Goal: Task Accomplishment & Management: Complete application form

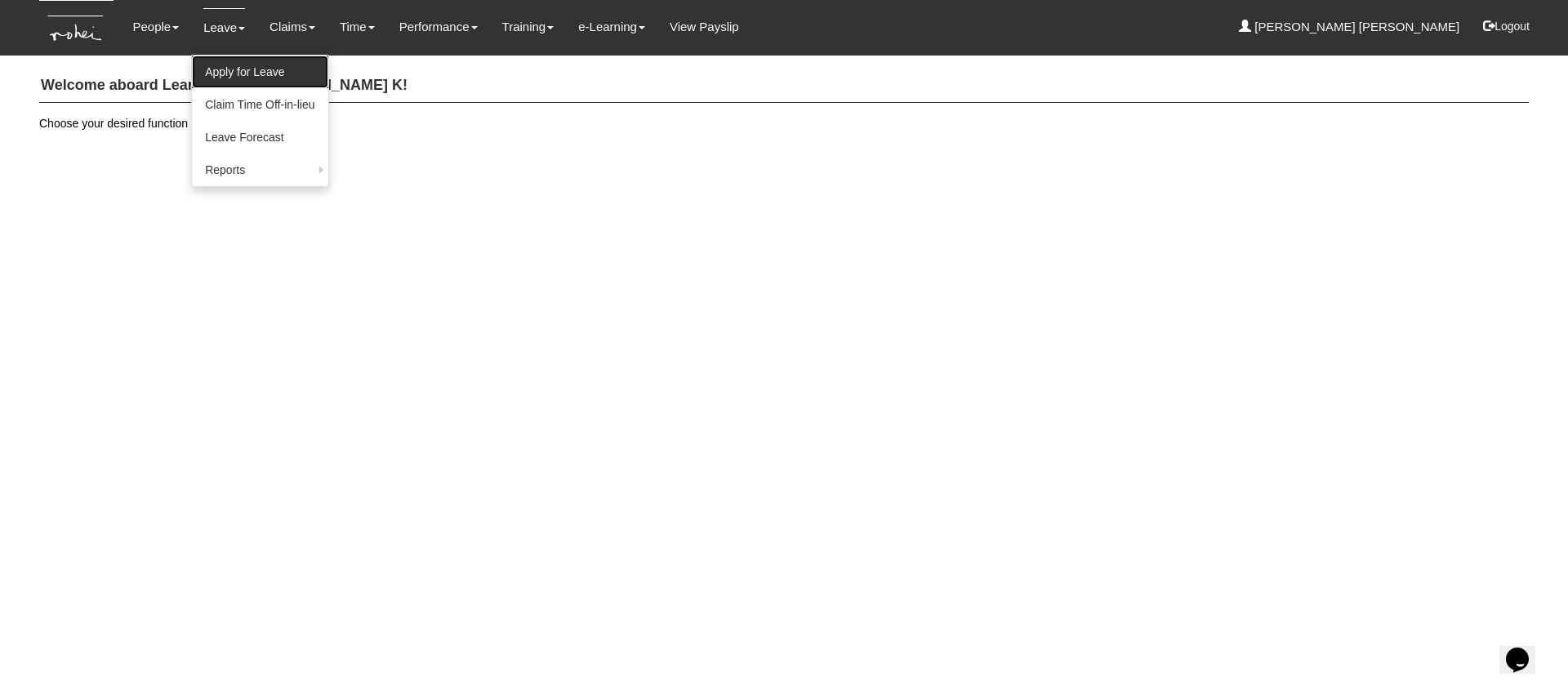
click at [223, 66] on link "Apply for Leave" at bounding box center [259, 72] width 135 height 33
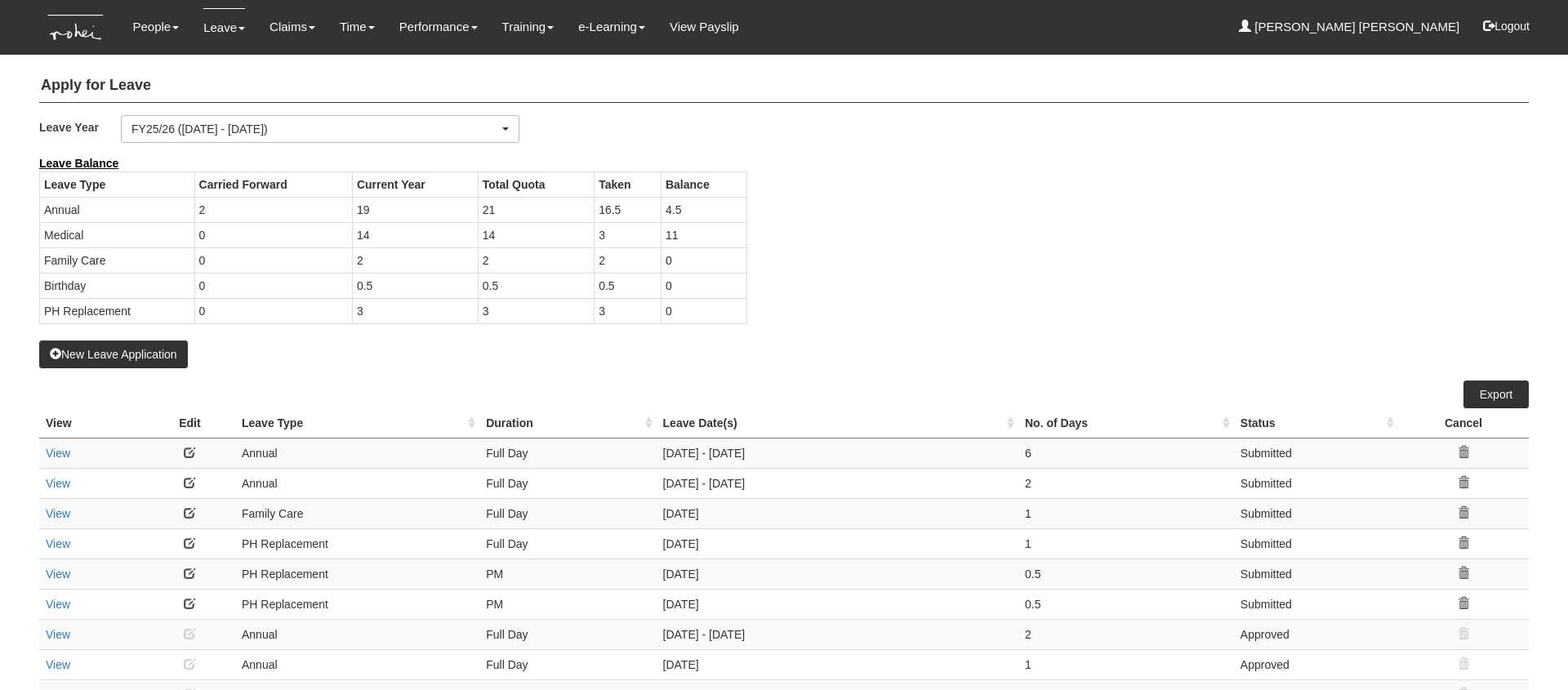
select select "50"
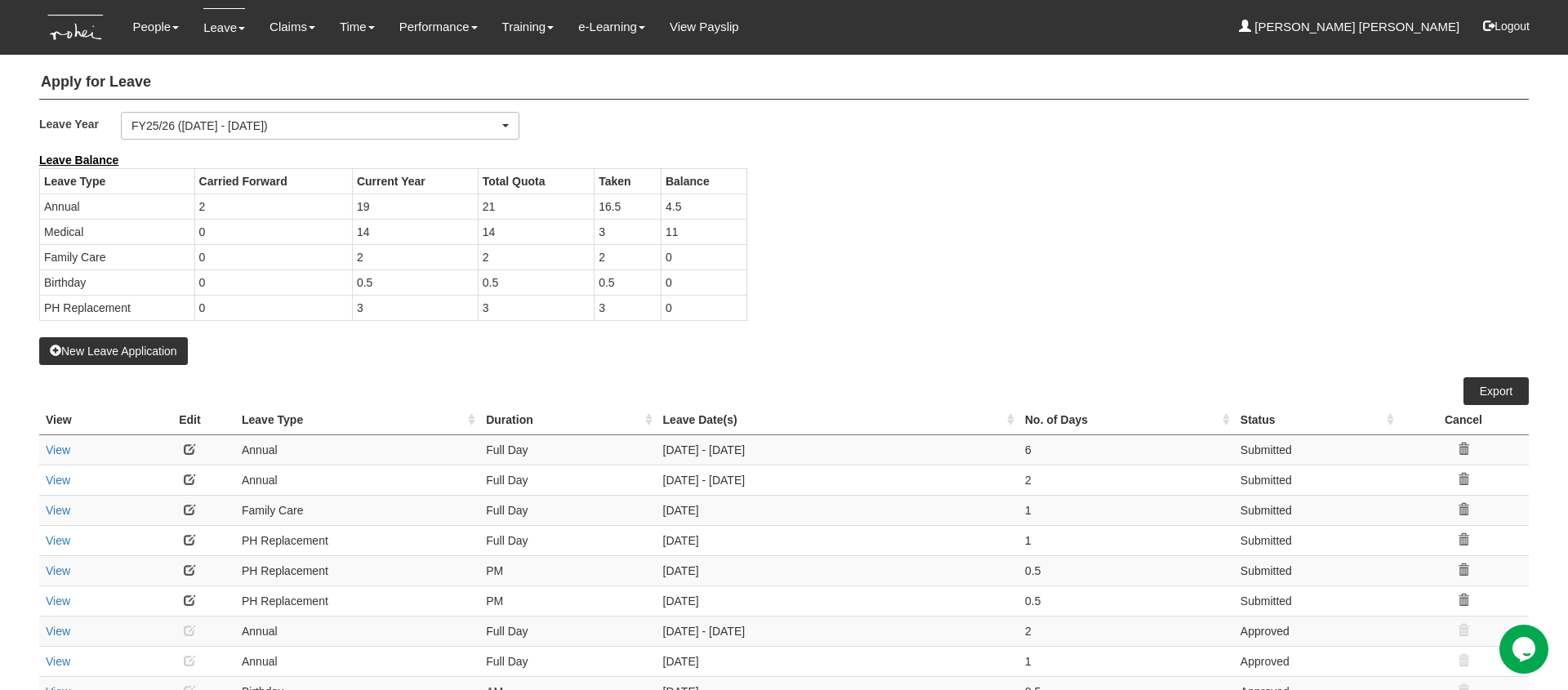
click at [1463, 601] on icon at bounding box center [1464, 600] width 11 height 11
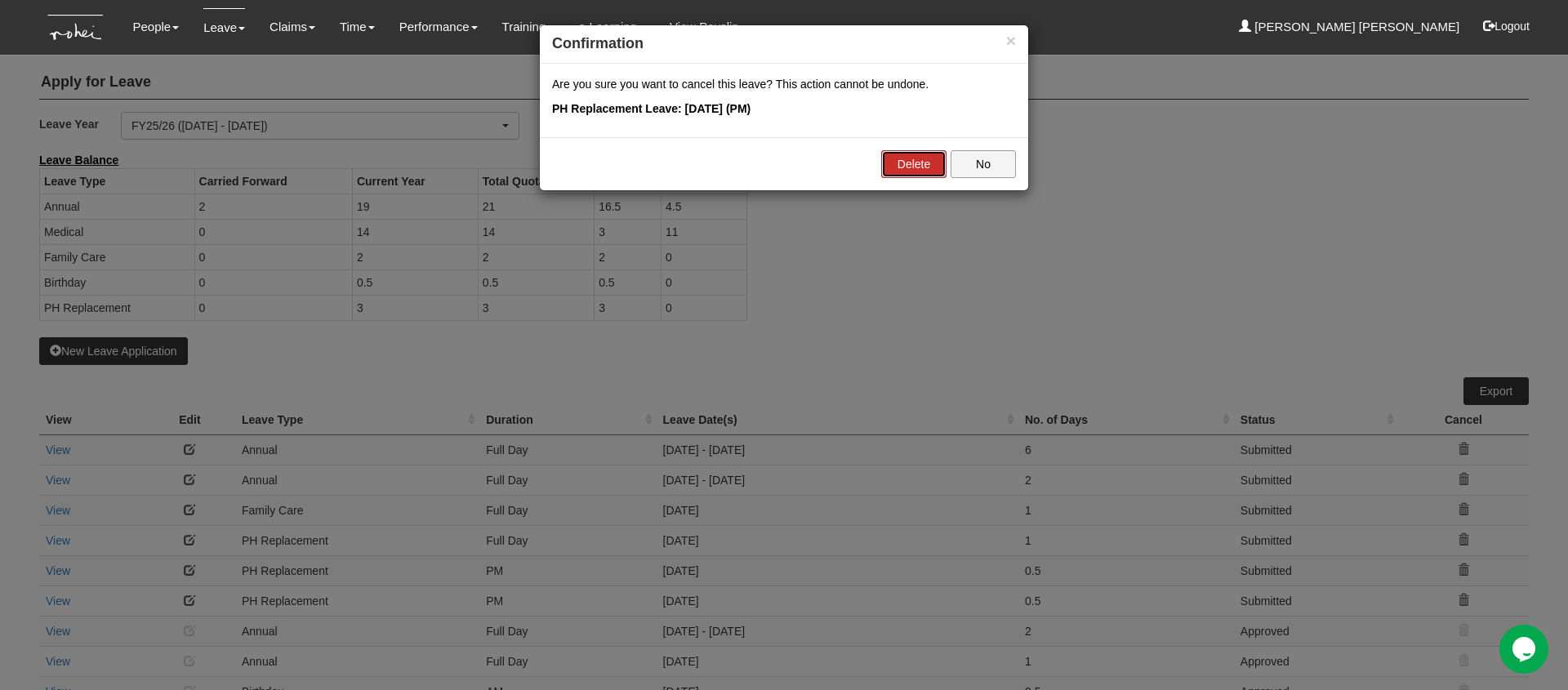
click at [914, 169] on link "Delete" at bounding box center [915, 164] width 66 height 28
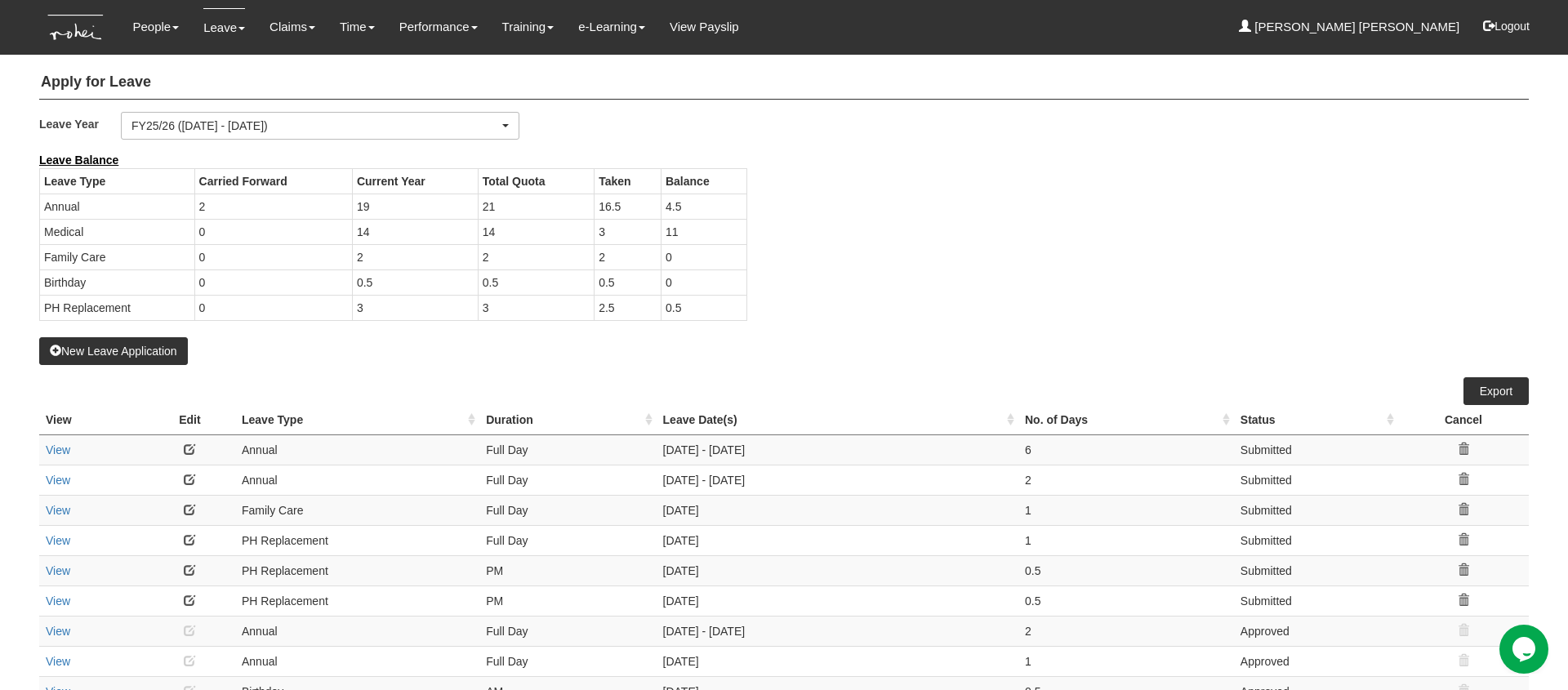
select select "50"
click at [154, 350] on button "New Leave Application" at bounding box center [113, 351] width 149 height 28
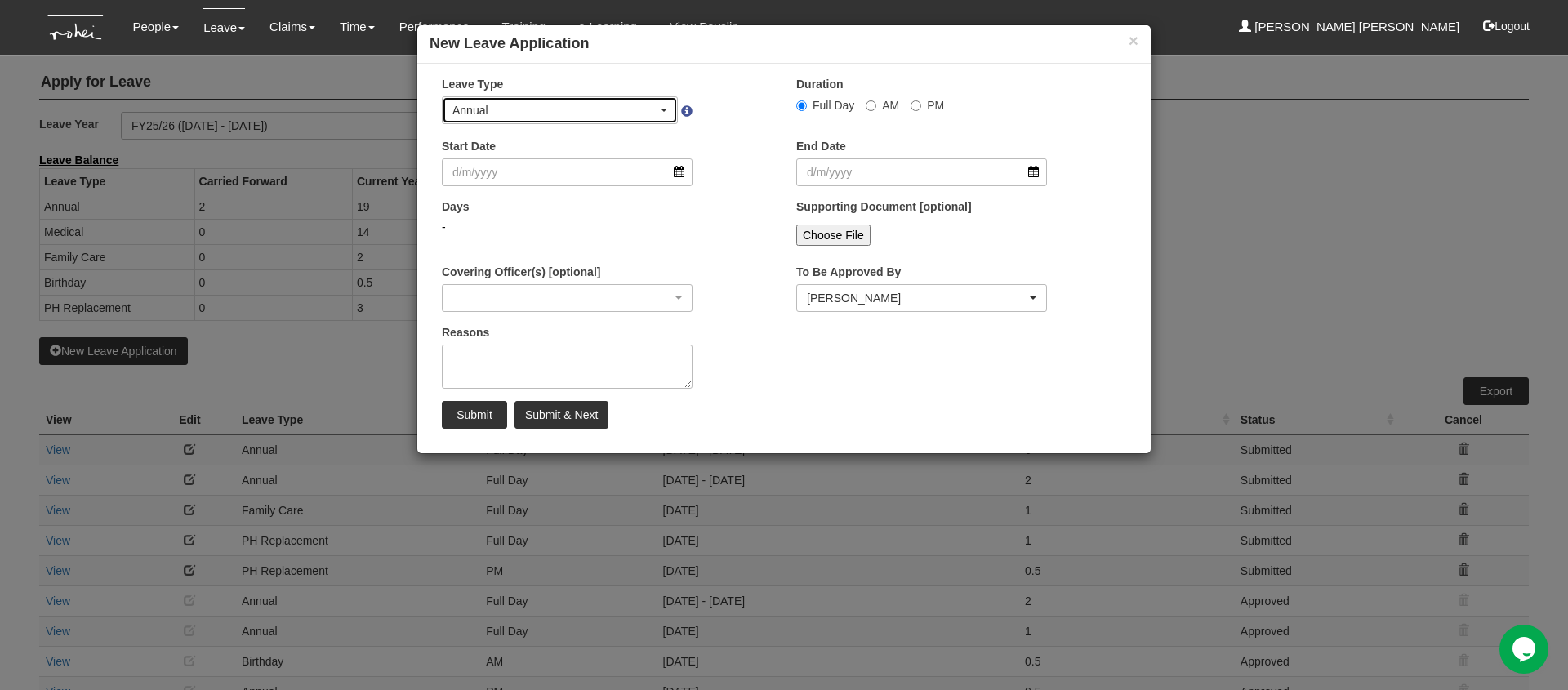
click at [662, 108] on span "button" at bounding box center [664, 110] width 7 height 3
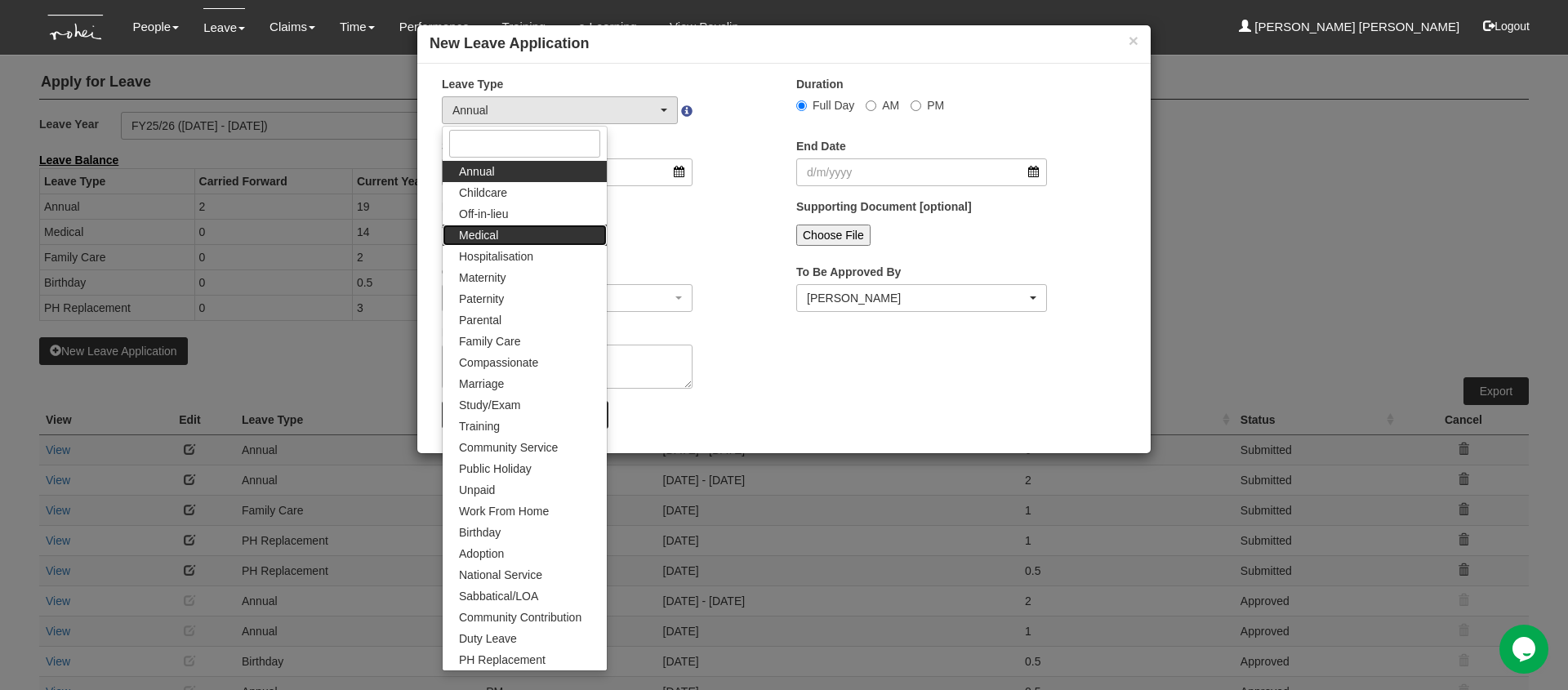
click at [551, 228] on link "Medical" at bounding box center [525, 235] width 164 height 21
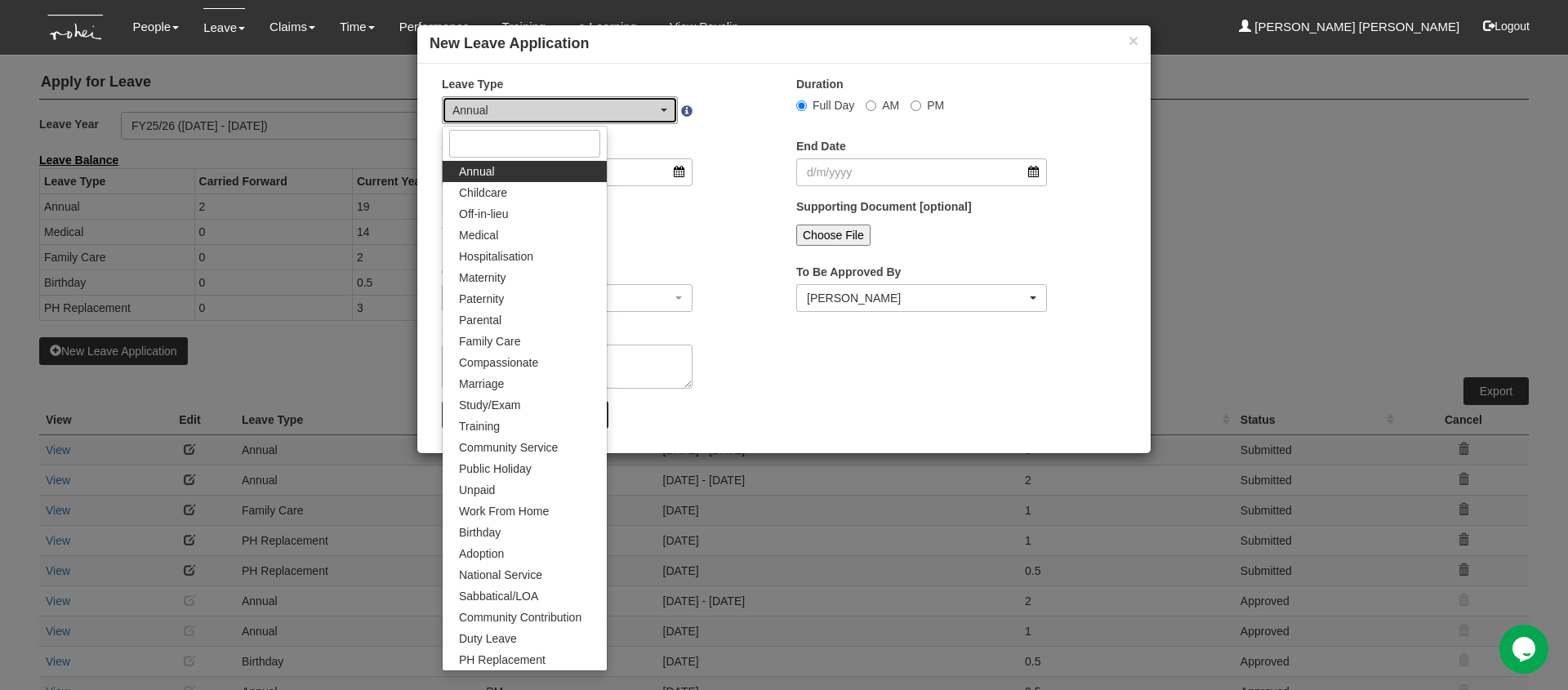
select select "4"
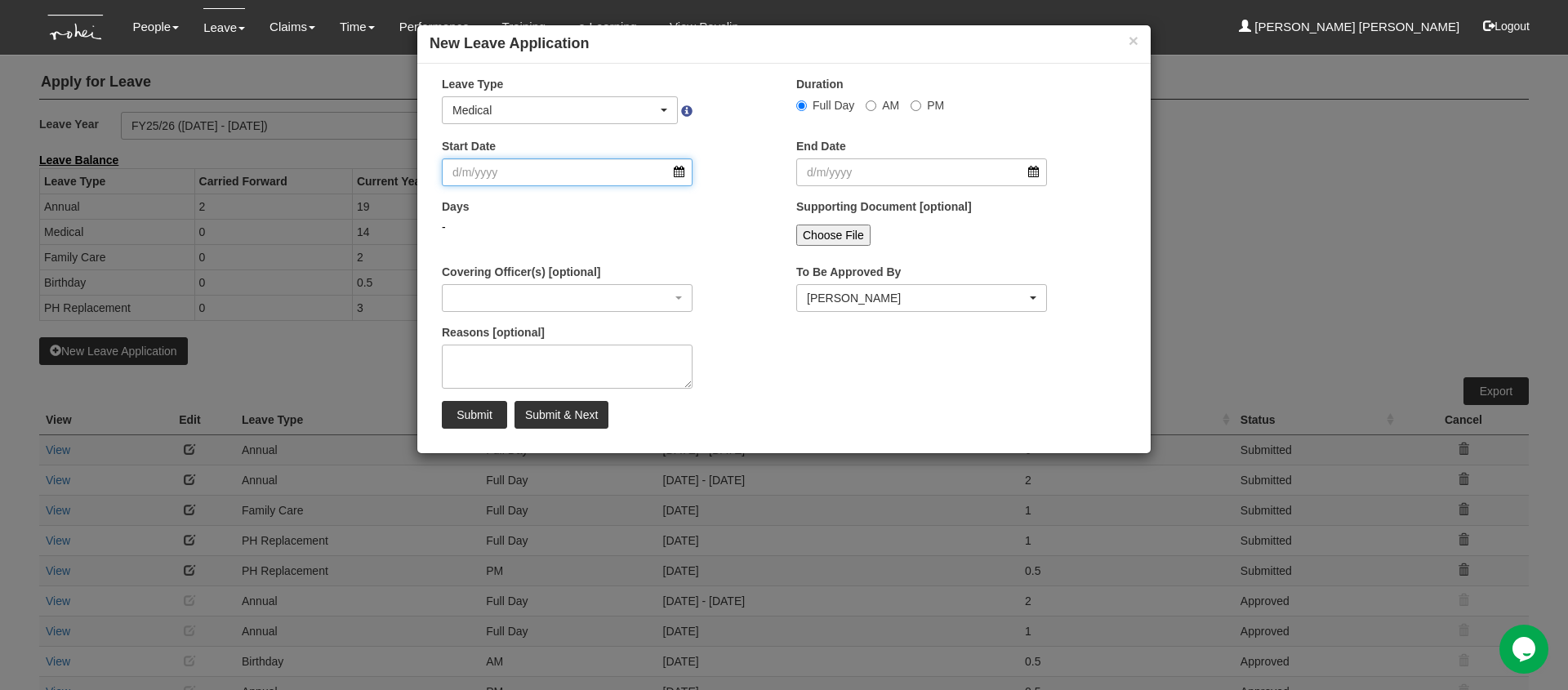
click at [681, 171] on input "Start Date" at bounding box center [566, 172] width 250 height 28
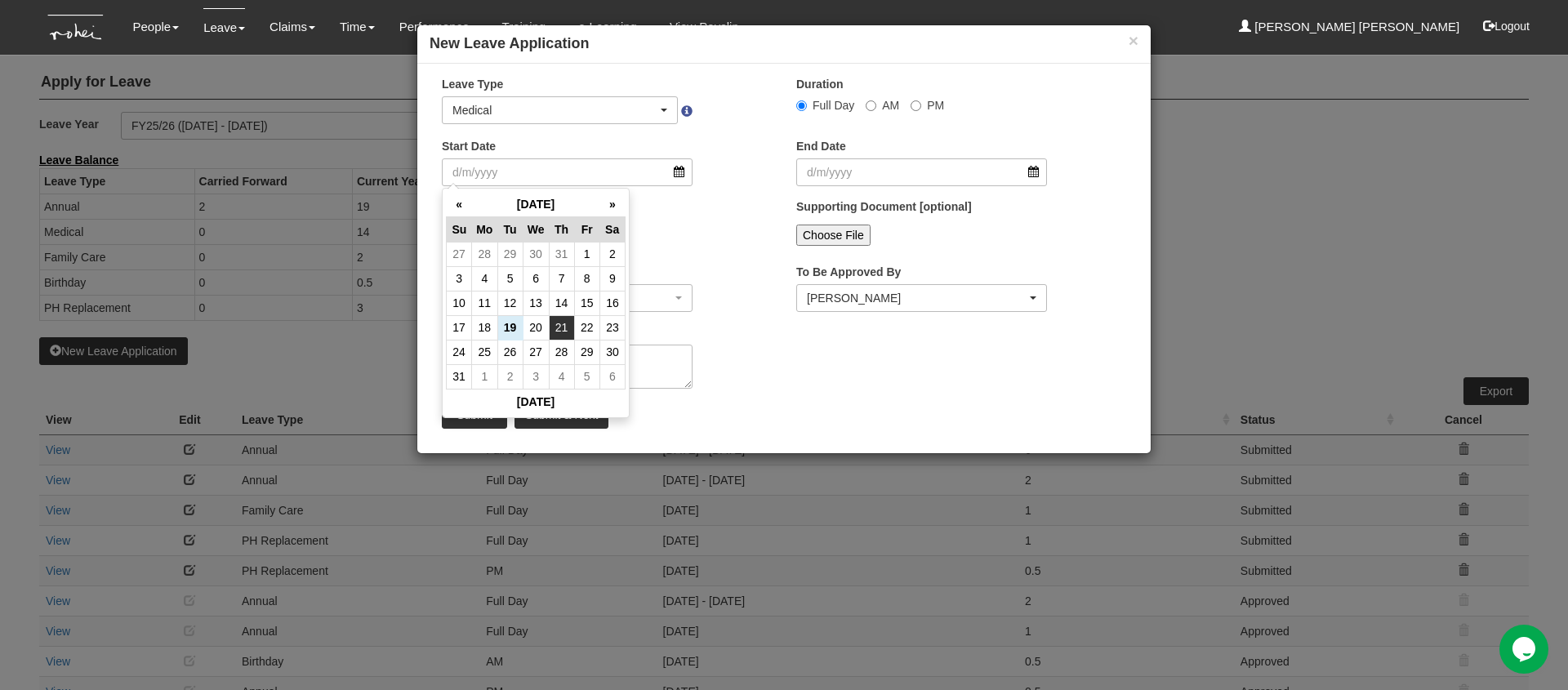
click at [571, 331] on td "21" at bounding box center [562, 327] width 25 height 25
type input "[DATE]"
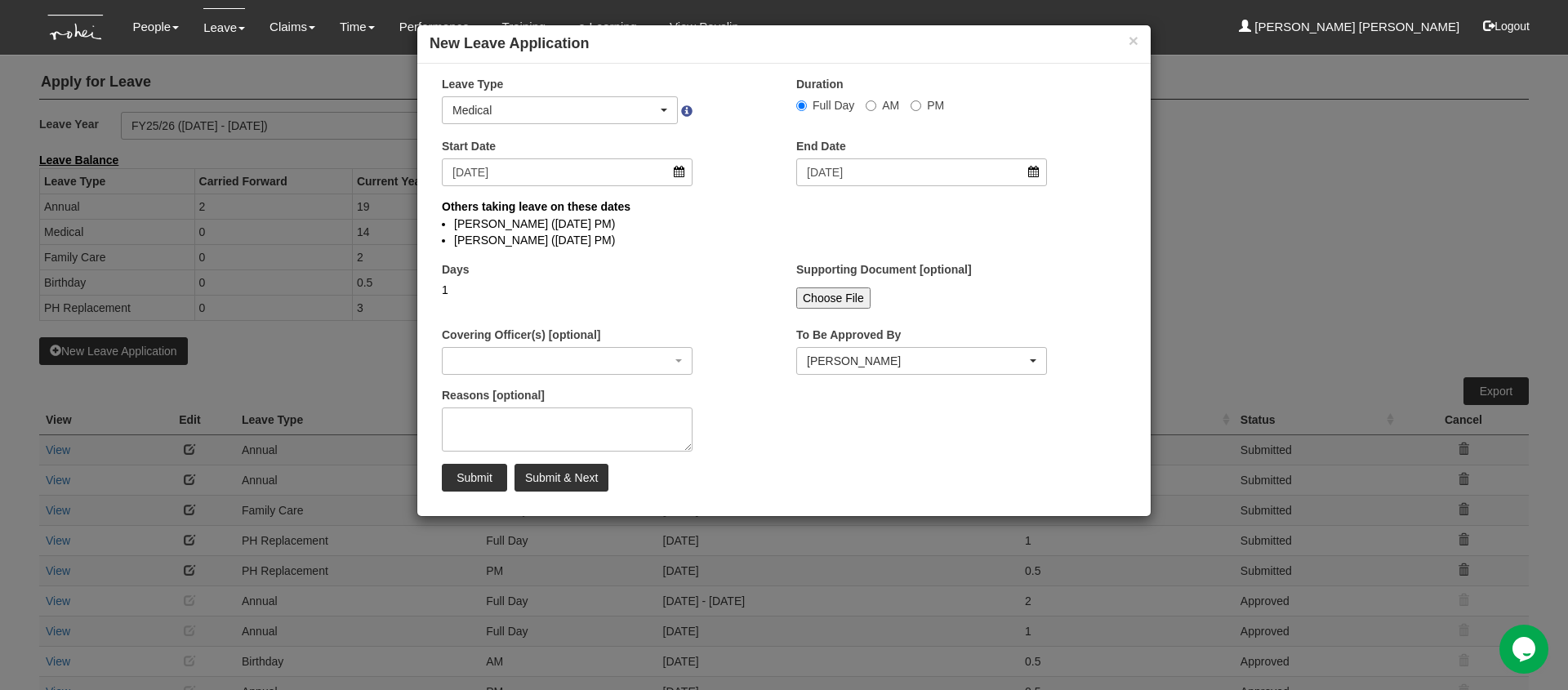
select select
click at [471, 428] on textarea "Reasons [optional]" at bounding box center [566, 429] width 250 height 44
type textarea "med appt at NUH"
click at [478, 482] on input "Submit" at bounding box center [475, 478] width 66 height 28
select select "1"
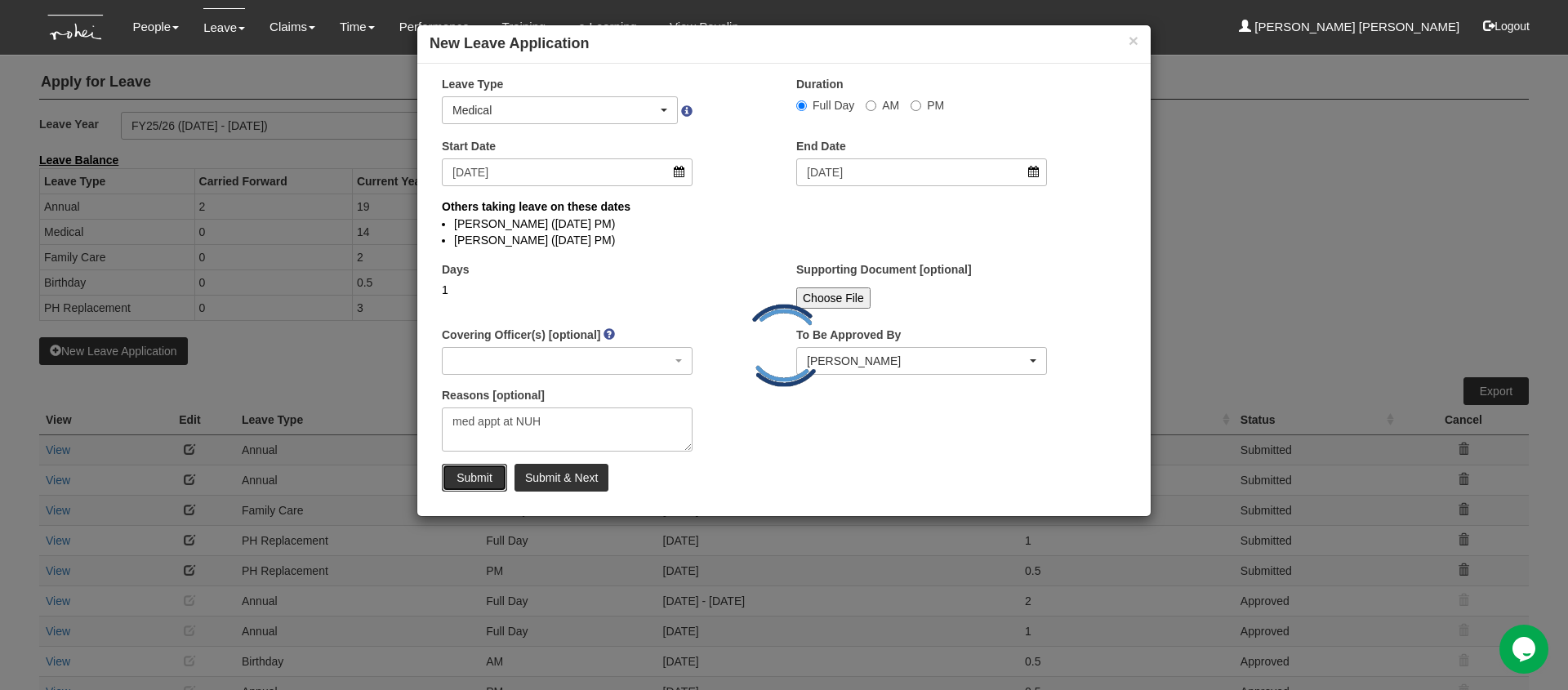
select select
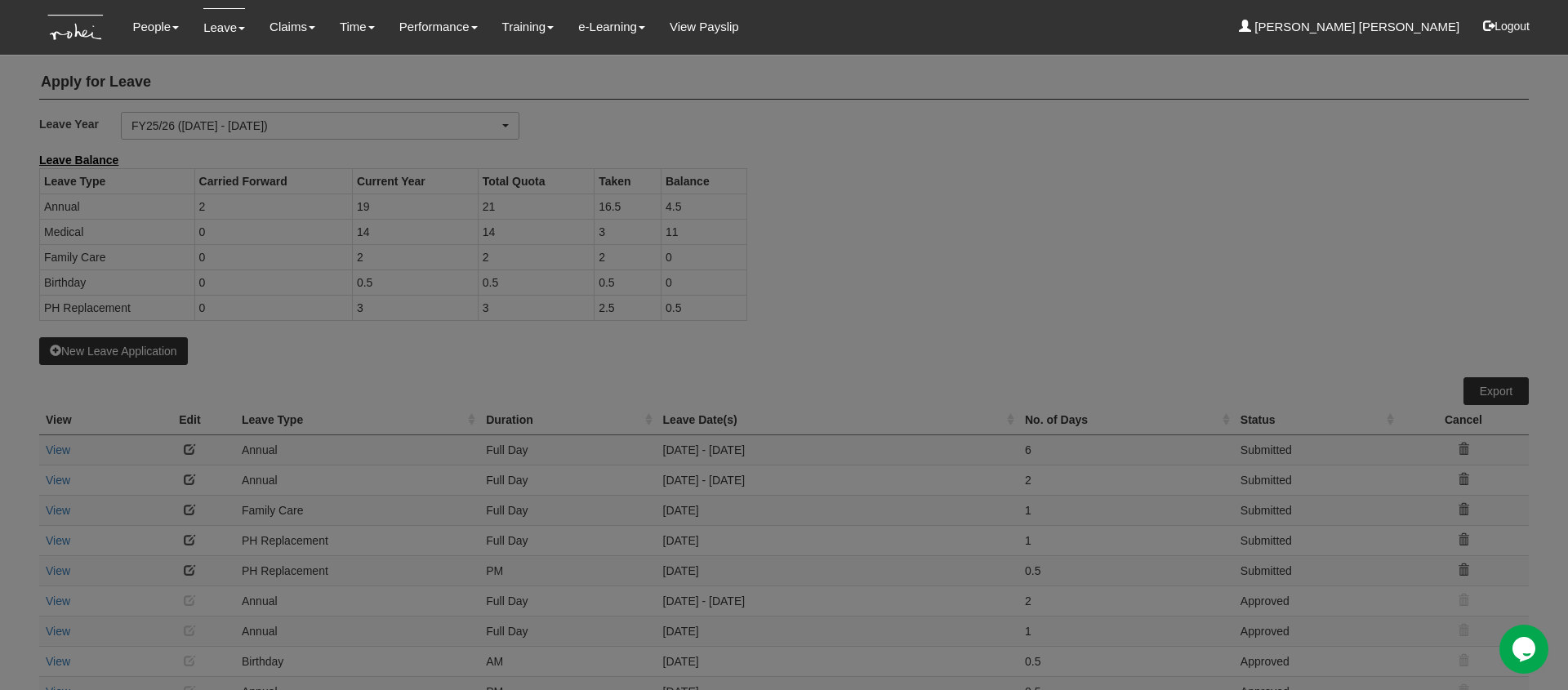
select select "50"
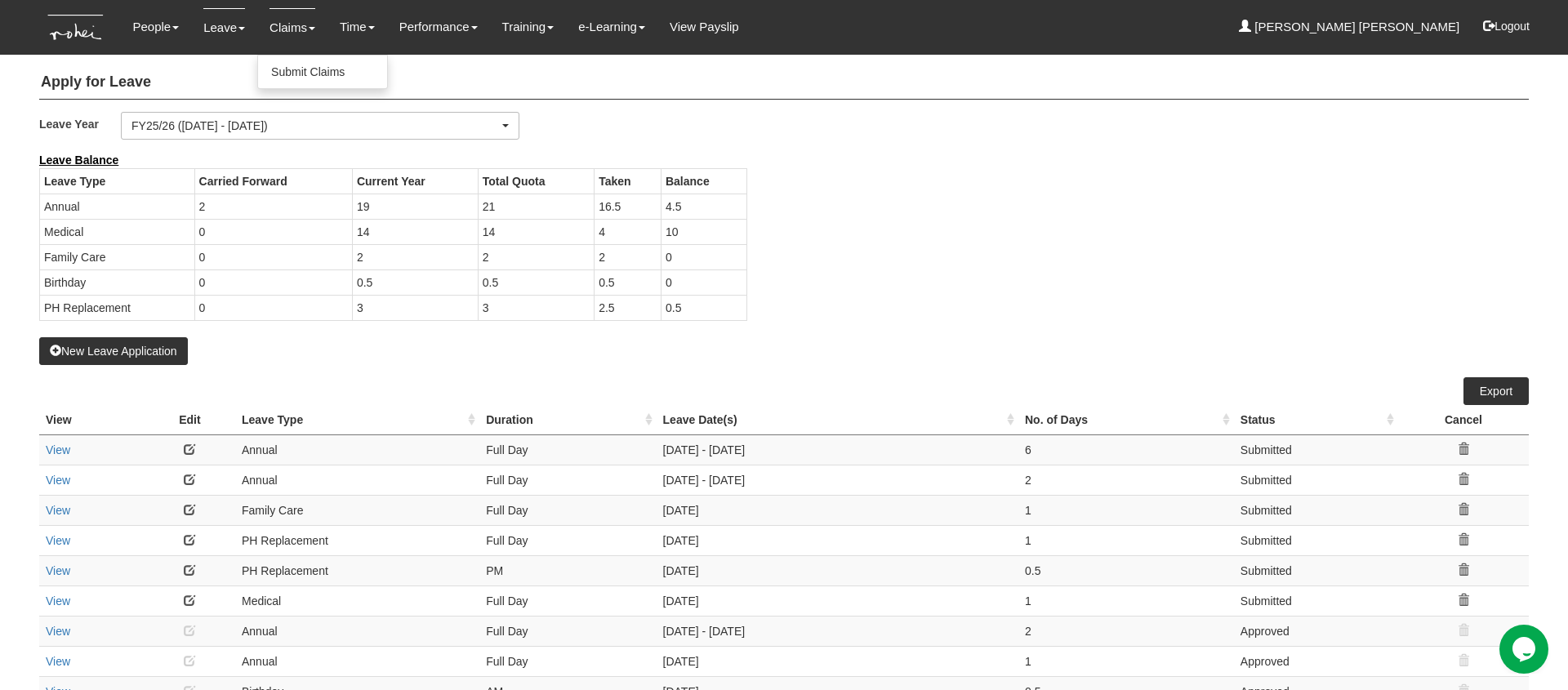
click at [277, 28] on link "Claims" at bounding box center [292, 27] width 46 height 39
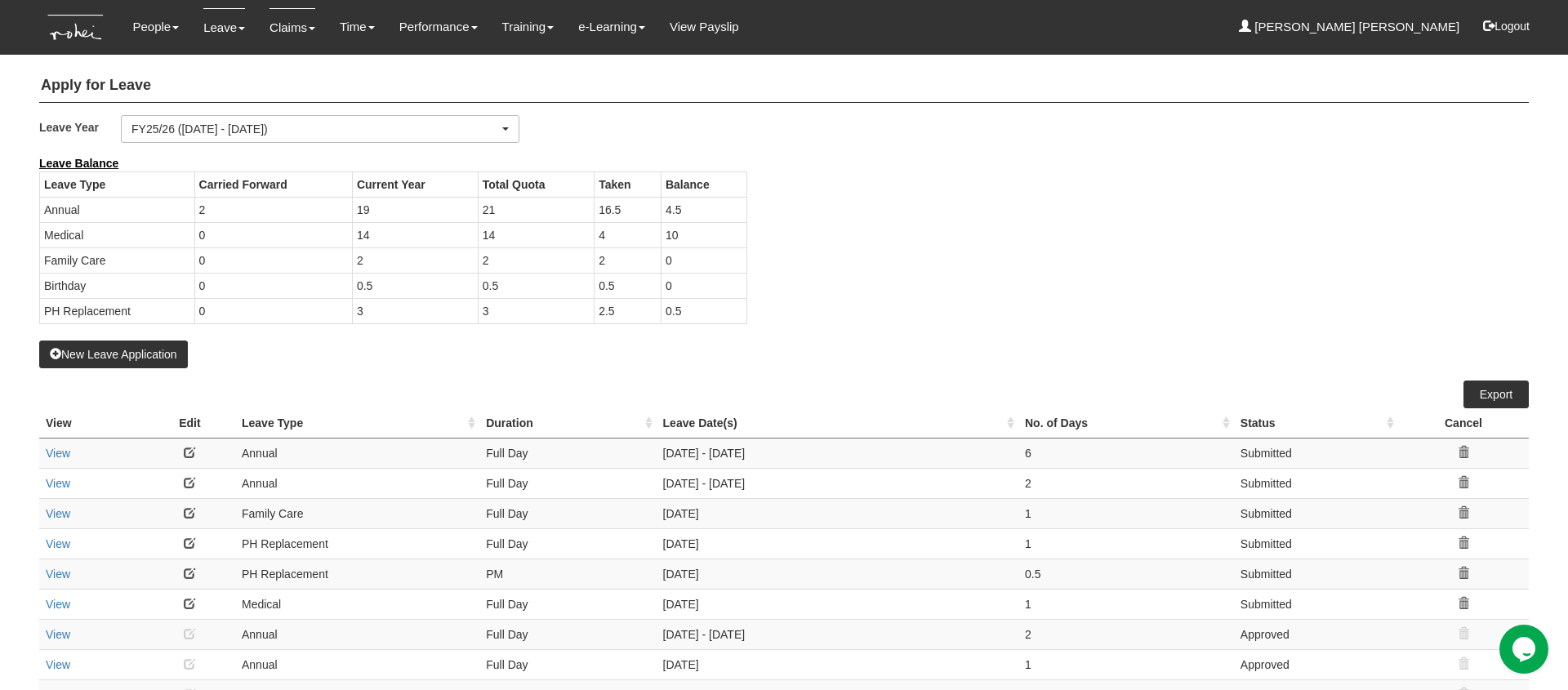
click at [287, 30] on link "Claims" at bounding box center [292, 27] width 46 height 39
click at [297, 72] on link "Submit Claims" at bounding box center [322, 72] width 129 height 33
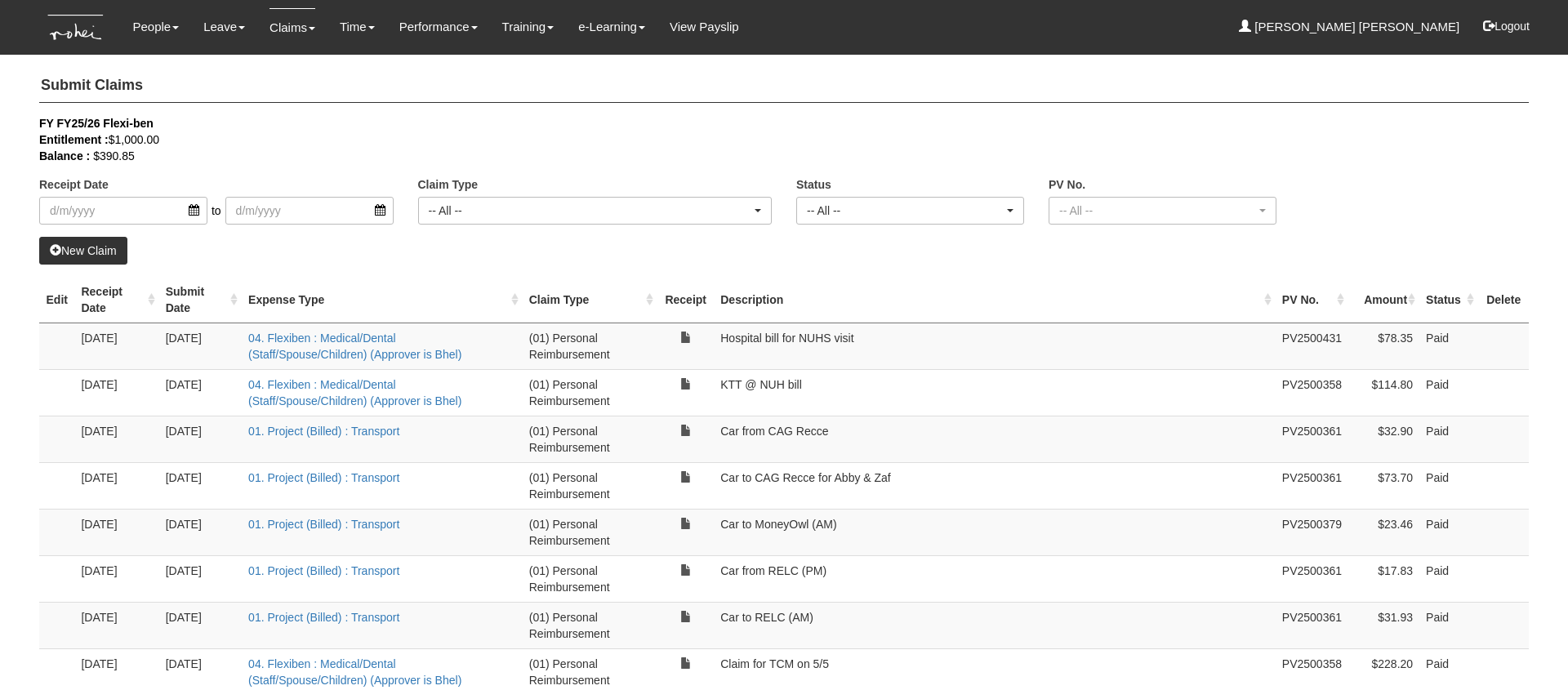
select select "50"
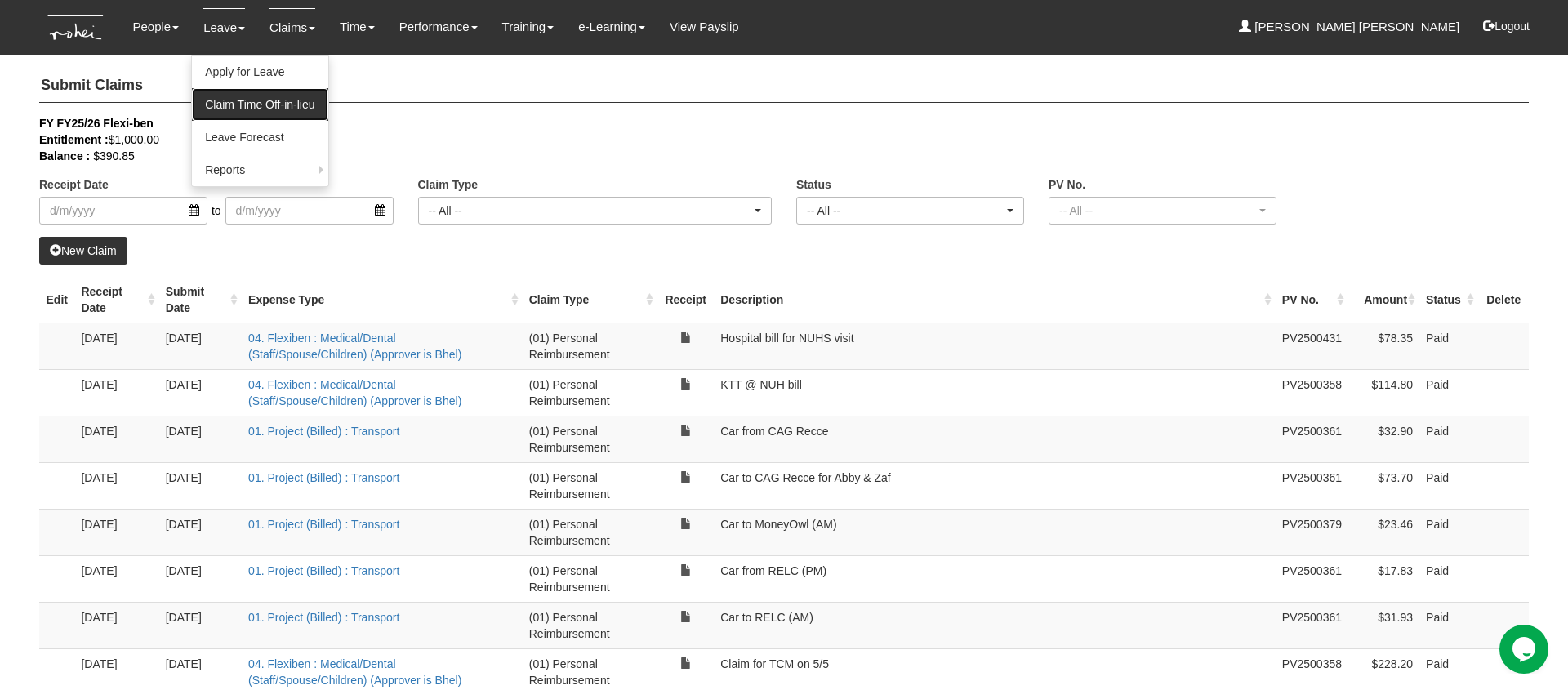
click at [243, 103] on link "Claim Time Off-in-lieu" at bounding box center [259, 104] width 135 height 33
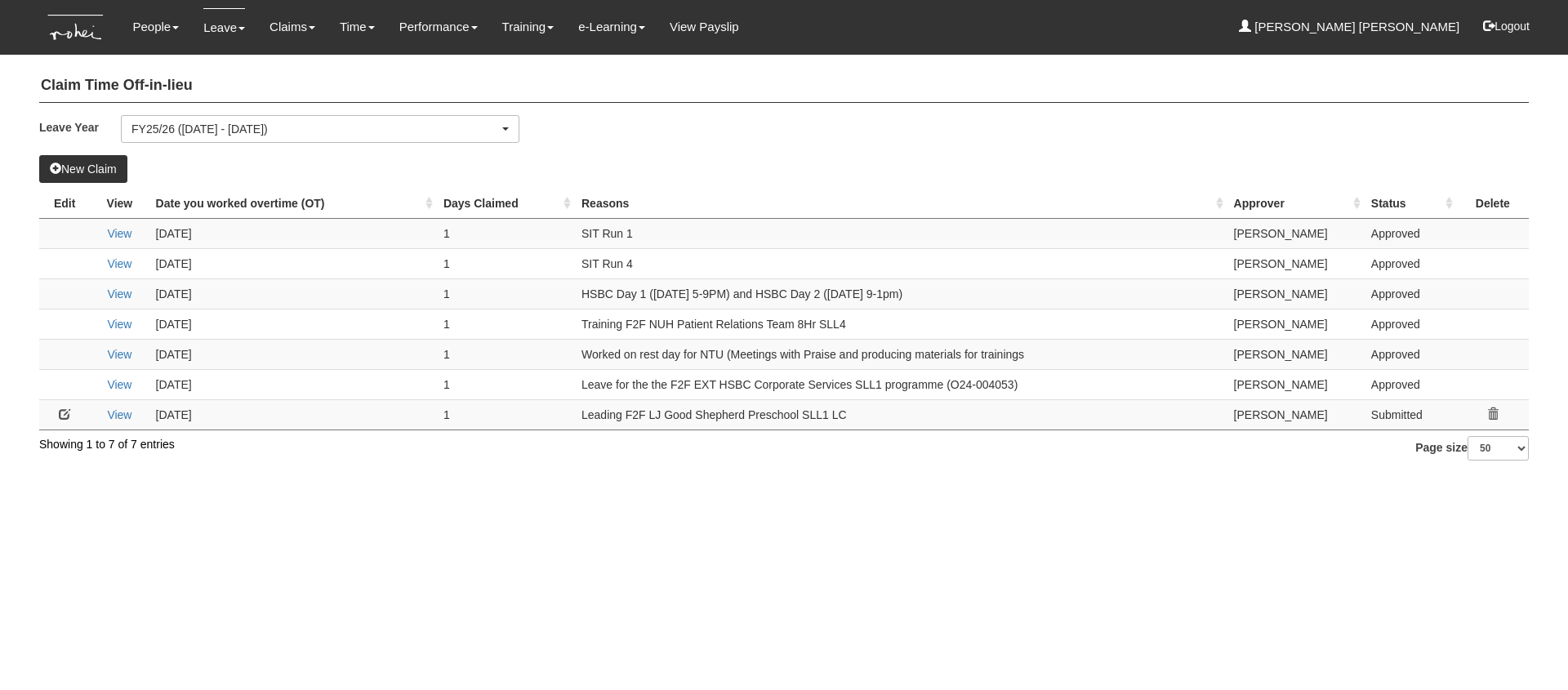
select select "50"
click at [63, 41] on img at bounding box center [76, 27] width 75 height 55
